Goal: Information Seeking & Learning: Learn about a topic

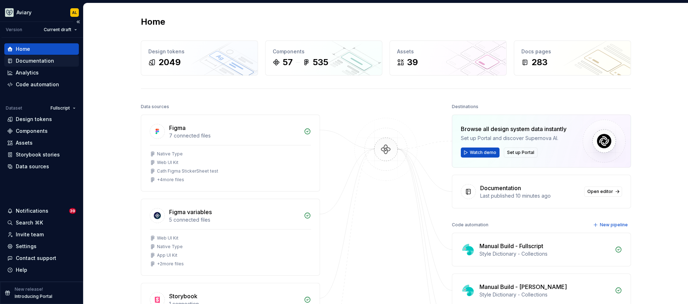
click at [40, 62] on div "Documentation" at bounding box center [35, 60] width 38 height 7
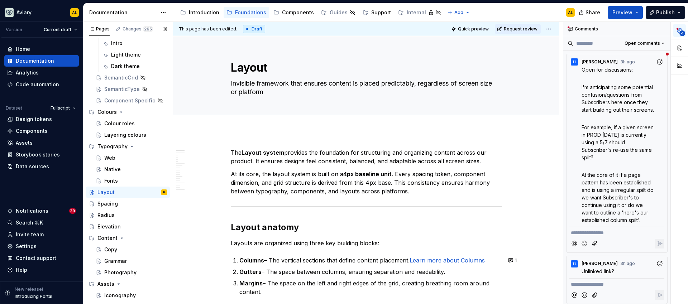
scroll to position [113, 0]
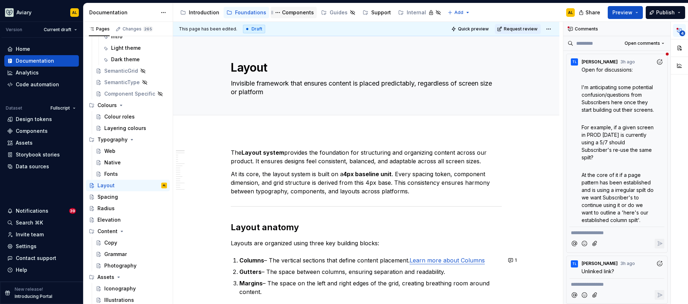
click at [286, 11] on div "Components" at bounding box center [298, 12] width 32 height 7
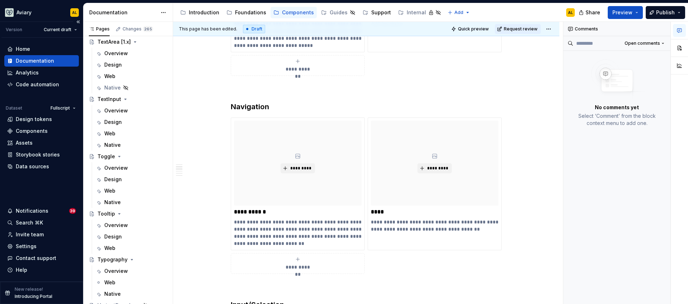
scroll to position [2866, 0]
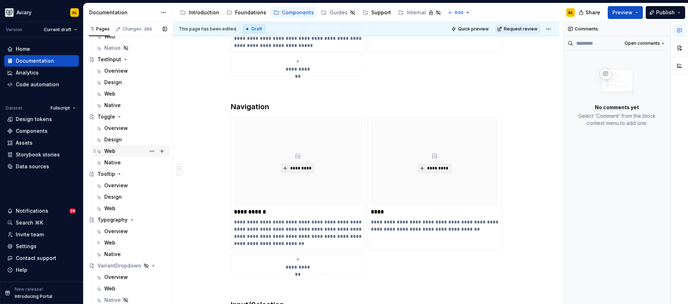
click at [113, 149] on div "Web" at bounding box center [109, 151] width 11 height 7
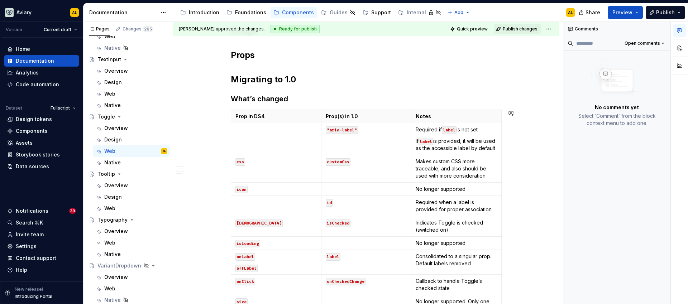
scroll to position [27, 0]
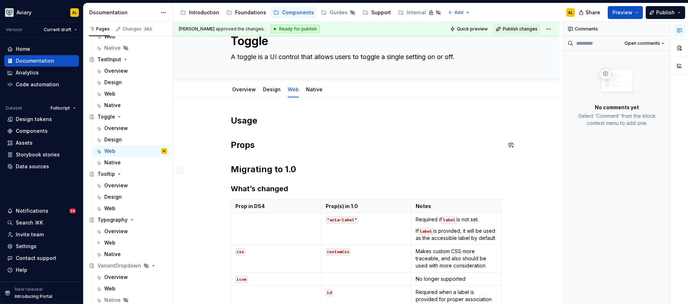
click at [249, 131] on div "Usage Props Migrating to 1.0 What’s changed Prop in DS4 Prop(s) in 1.0 Notes "a…" at bounding box center [366, 270] width 271 height 311
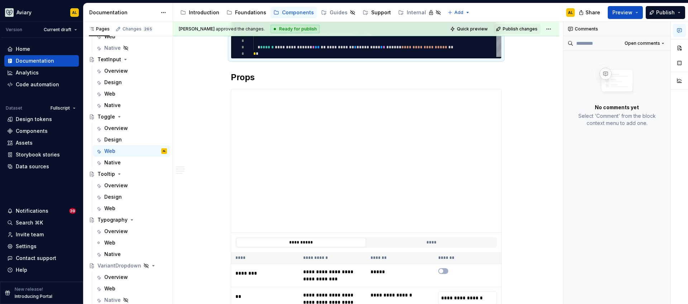
scroll to position [0, 0]
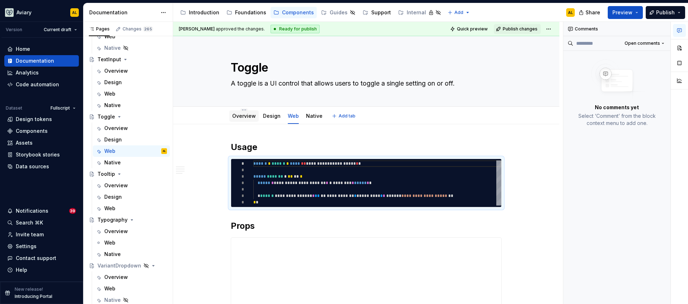
click at [243, 121] on div "Overview" at bounding box center [243, 115] width 29 height 11
click at [244, 114] on link "Overview" at bounding box center [244, 116] width 24 height 6
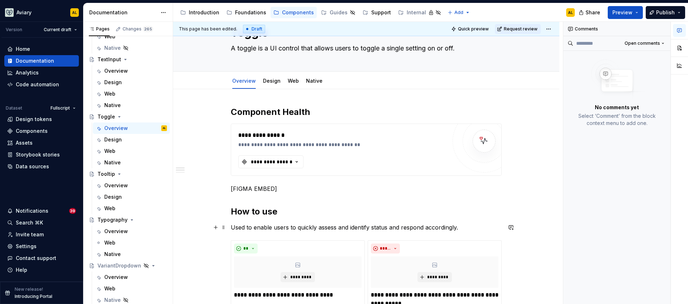
scroll to position [24, 0]
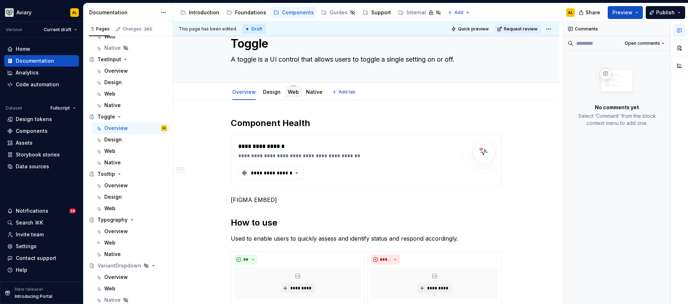
click at [291, 91] on link "Web" at bounding box center [293, 92] width 11 height 6
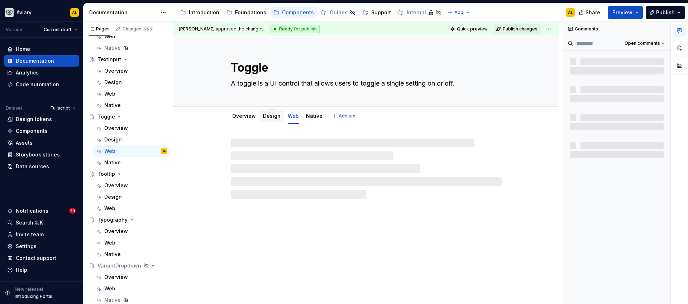
click at [272, 117] on link "Design" at bounding box center [272, 116] width 18 height 6
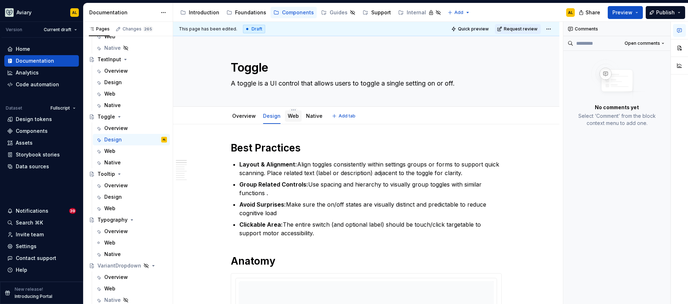
click at [288, 118] on link "Web" at bounding box center [293, 116] width 11 height 6
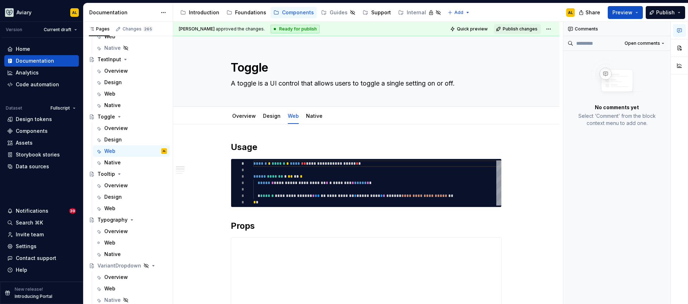
type textarea "*"
